Goal: Obtain resource: Obtain resource

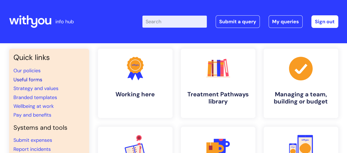
click at [32, 79] on link "Useful forms" at bounding box center [27, 79] width 29 height 7
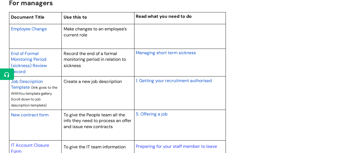
scroll to position [461, 0]
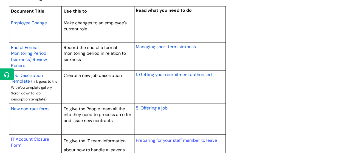
click at [18, 108] on span "New contract form" at bounding box center [30, 109] width 38 height 6
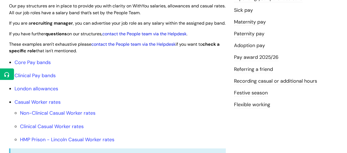
scroll to position [149, 0]
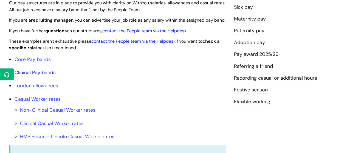
click at [31, 76] on link "Clinical Pay bands" at bounding box center [35, 72] width 41 height 7
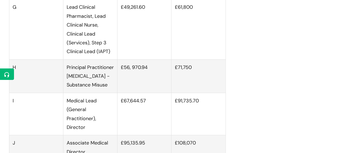
scroll to position [983, 0]
